Goal: Task Accomplishment & Management: Complete application form

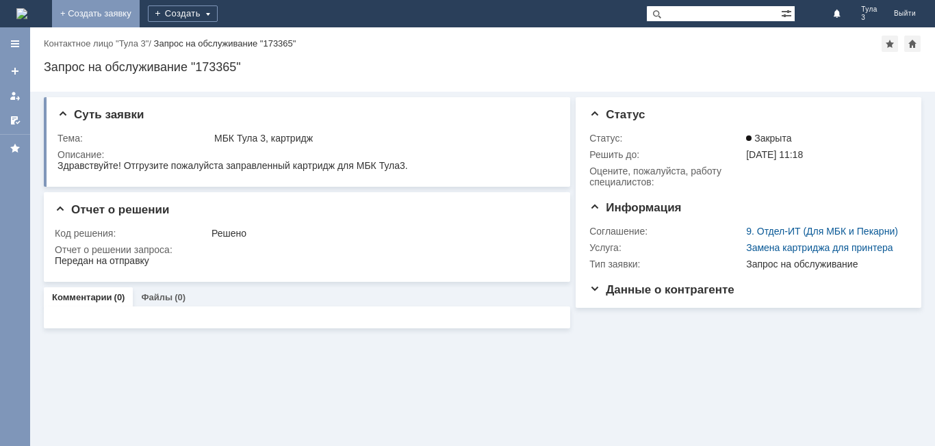
click at [140, 14] on link "+ Создать заявку" at bounding box center [96, 13] width 88 height 27
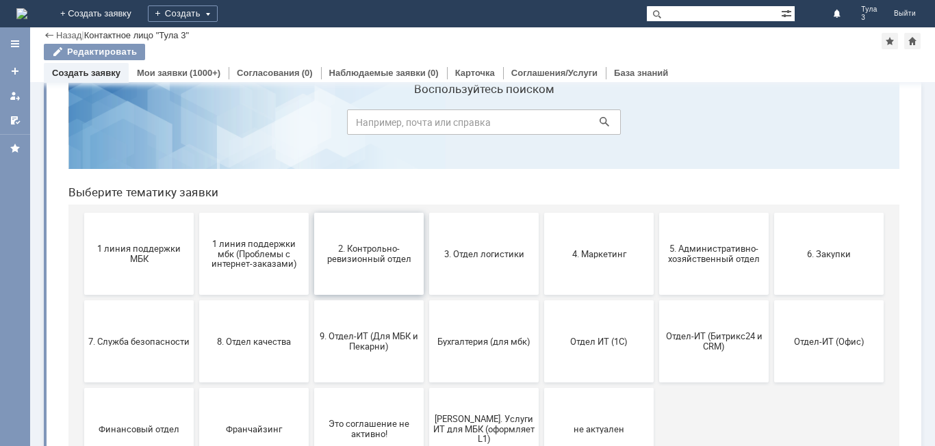
scroll to position [68, 0]
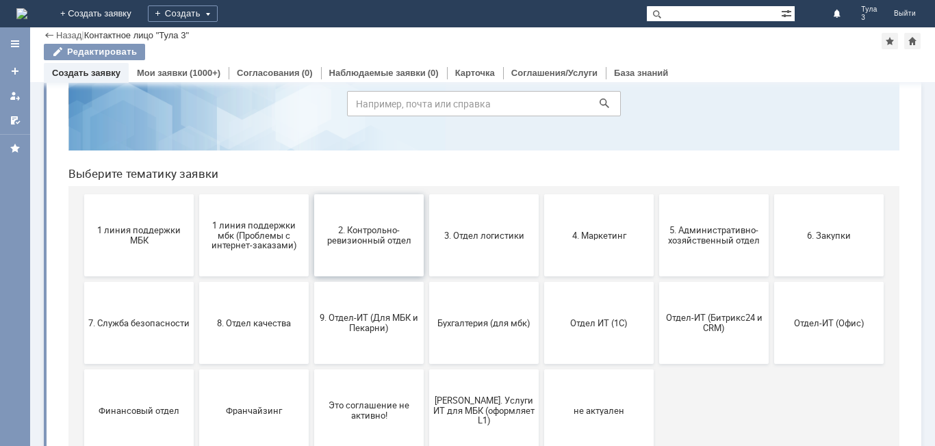
click at [339, 237] on span "2. Контрольно-ревизионный отдел" at bounding box center [368, 235] width 101 height 21
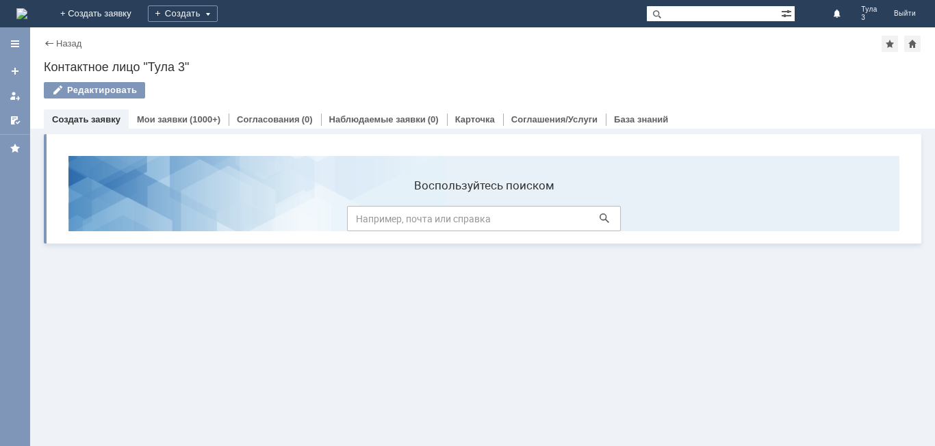
scroll to position [0, 0]
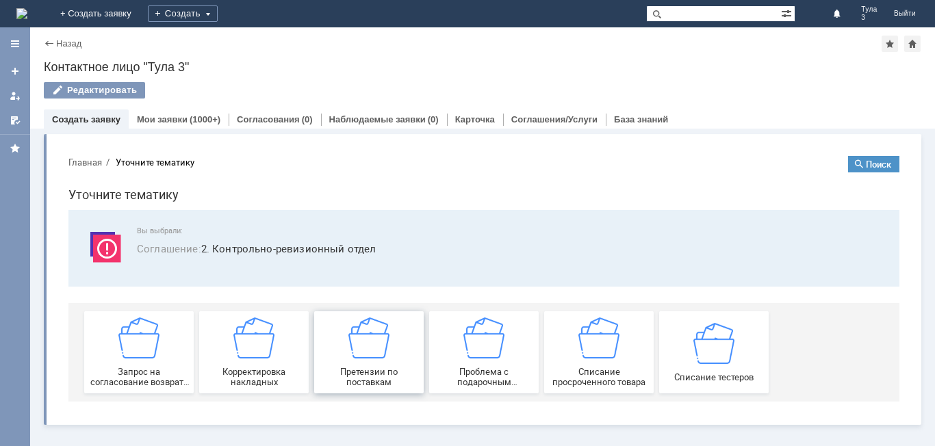
click at [382, 362] on div "Претензии по поставкам" at bounding box center [368, 353] width 101 height 70
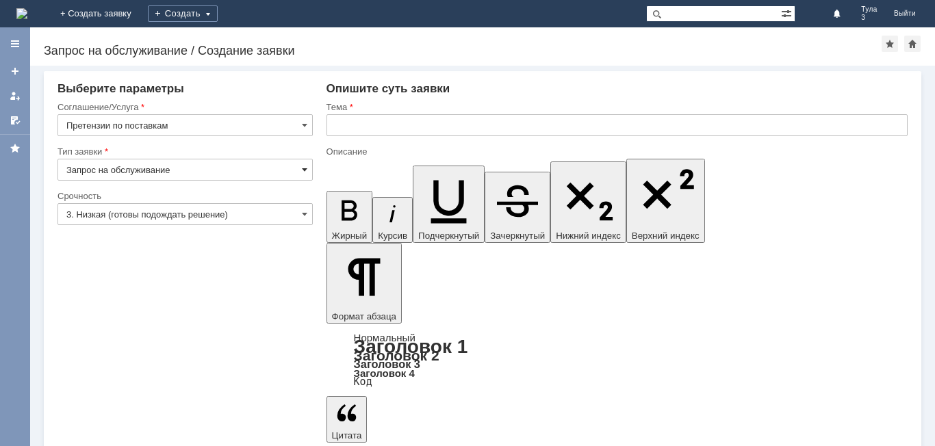
click at [303, 169] on span at bounding box center [304, 169] width 5 height 11
click at [348, 125] on input "text" at bounding box center [617, 125] width 581 height 22
type input "Запрос на обслуживание"
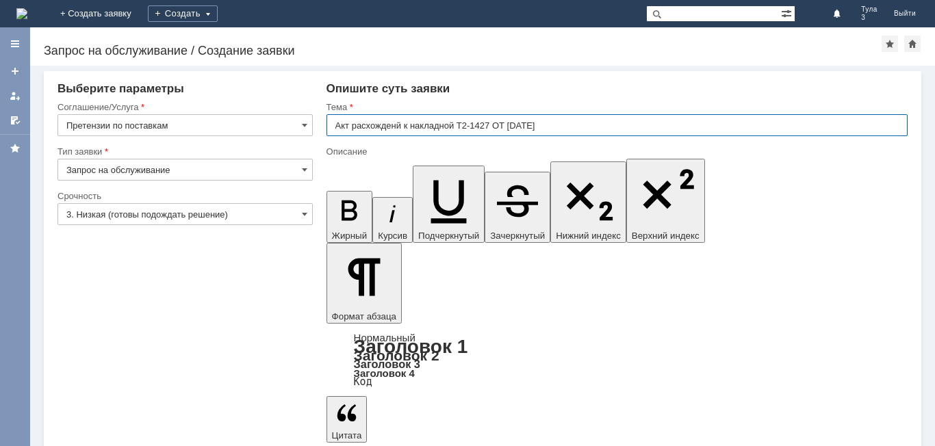
type input "Акт расхожденй к накладной Т2-1427 ОТ [DATE]"
click at [544, 86] on div "Опишите суть заявки" at bounding box center [617, 89] width 581 height 14
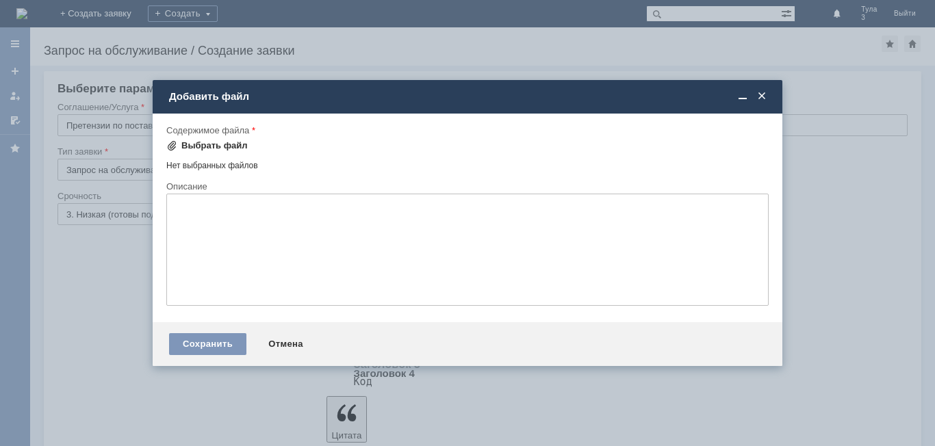
click at [207, 143] on div "Выбрать файл" at bounding box center [214, 145] width 66 height 11
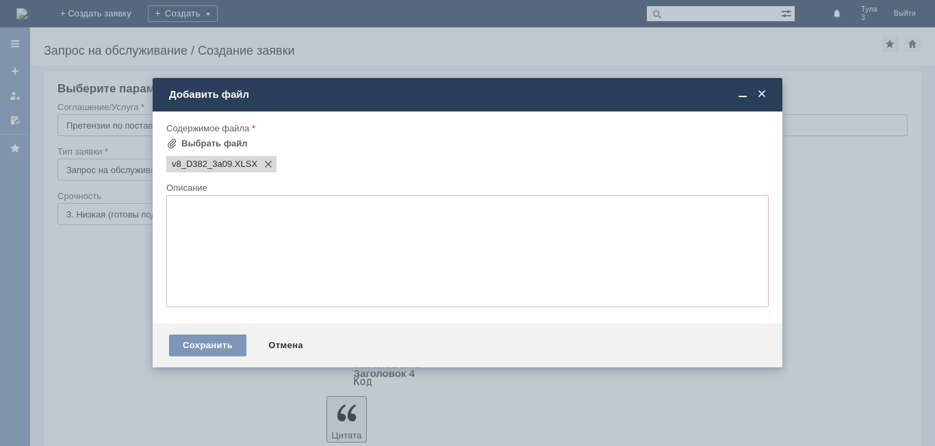
scroll to position [0, 0]
click at [212, 345] on div "Сохранить" at bounding box center [207, 346] width 77 height 22
